Goal: Information Seeking & Learning: Check status

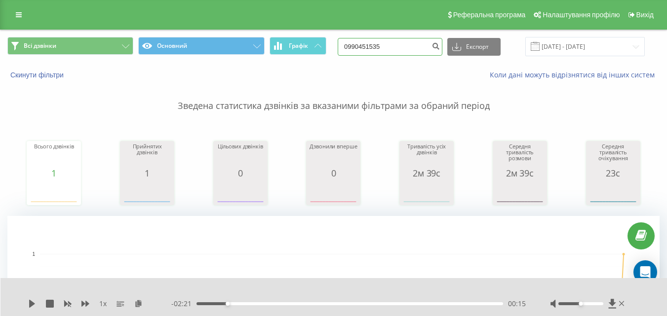
drag, startPoint x: 398, startPoint y: 49, endPoint x: 321, endPoint y: 61, distance: 77.4
click at [321, 61] on div "Всі дзвінки Основний Графік 0990451535 Експорт .csv .xls .xlsx 20.05.2025 - 20.…" at bounding box center [333, 46] width 666 height 33
paste input "3) 445 04 9"
click at [365, 45] on input "093) 445 04 95" at bounding box center [390, 47] width 105 height 18
type input "093 445 04 95"
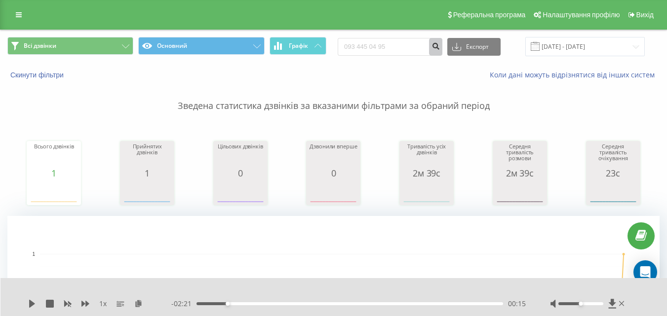
click at [440, 48] on icon "submit" at bounding box center [435, 45] width 8 height 6
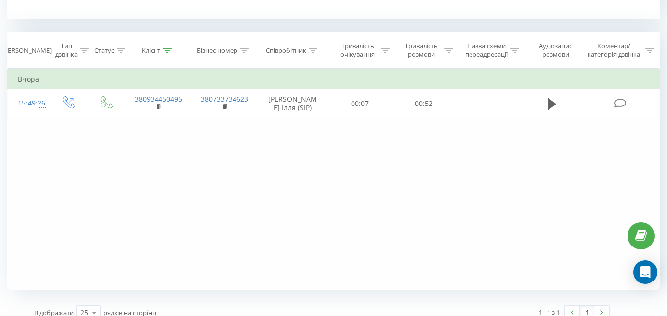
scroll to position [395, 0]
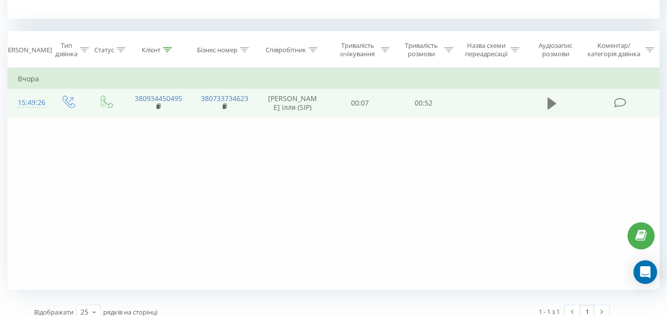
click at [549, 106] on icon at bounding box center [551, 103] width 9 height 12
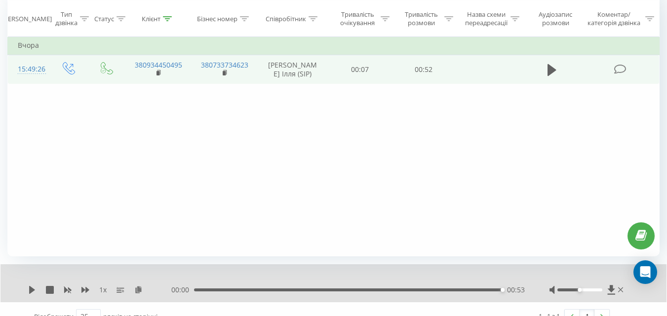
scroll to position [444, 0]
